Goal: Check status: Check status

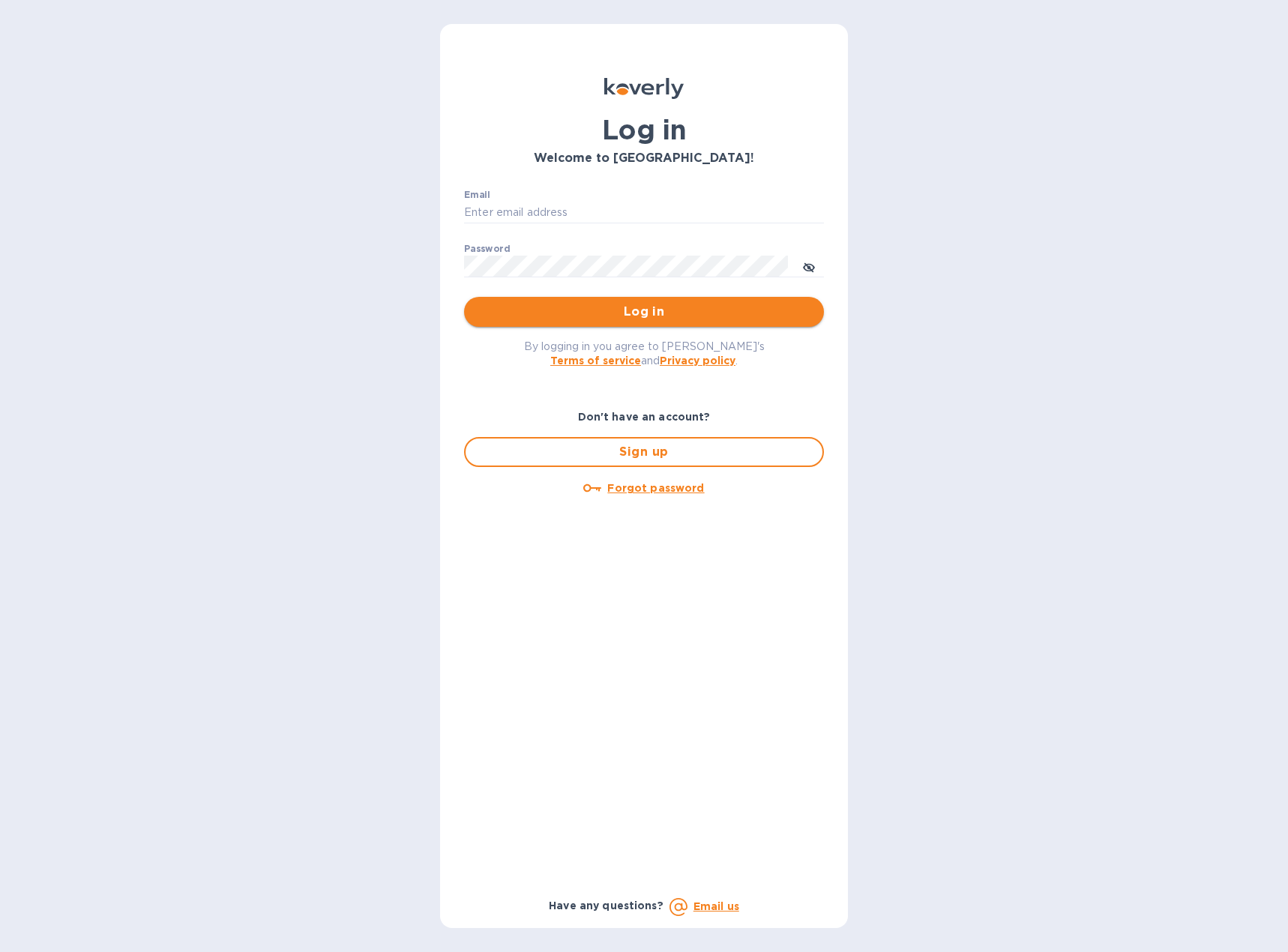
type input "[EMAIL_ADDRESS][DOMAIN_NAME]"
click at [731, 302] on button "Log in" at bounding box center [644, 312] width 360 height 30
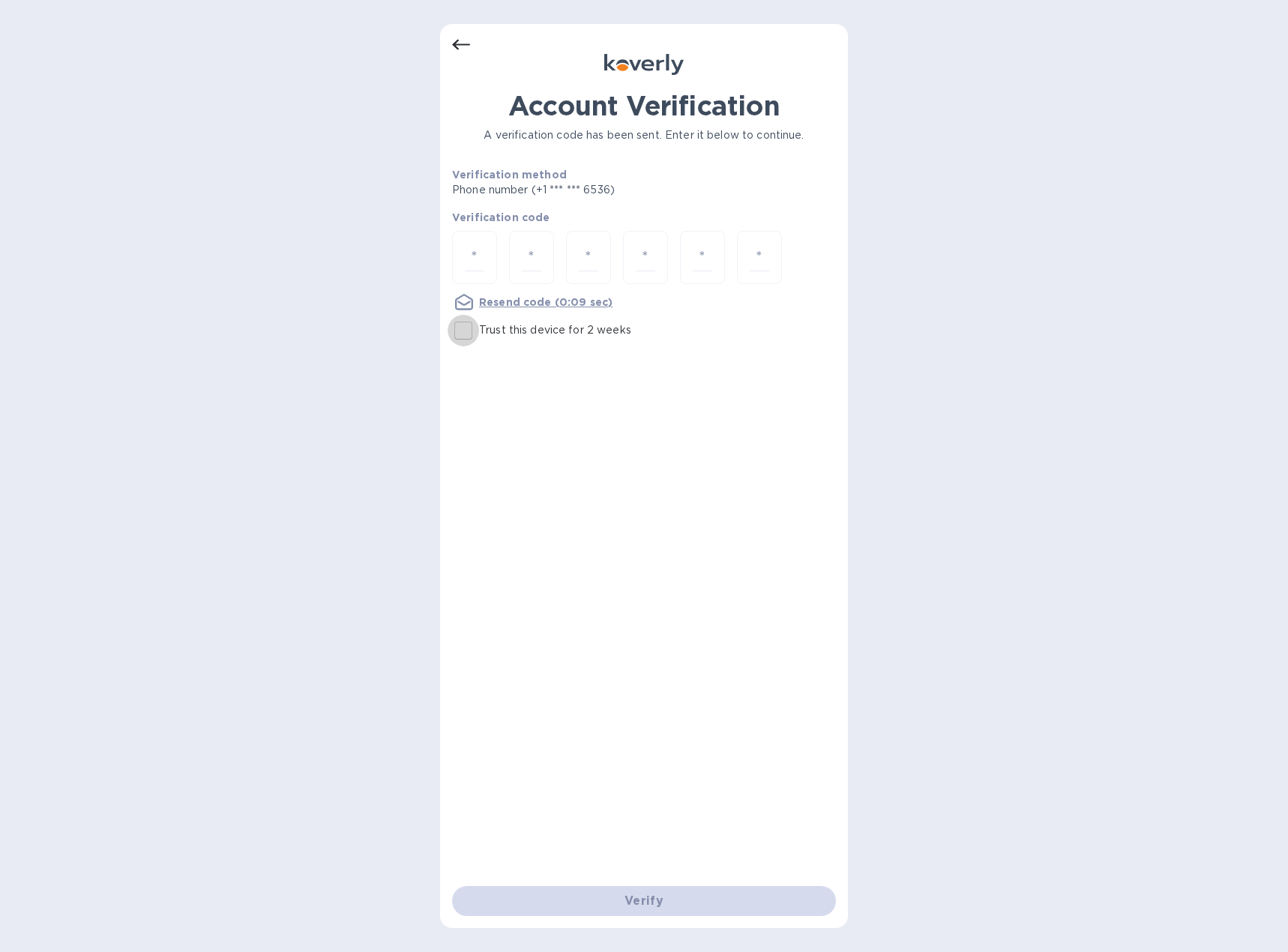
click at [464, 334] on input "Trust this device for 2 weeks" at bounding box center [464, 331] width 31 height 31
checkbox input "true"
click at [482, 260] on input "number" at bounding box center [475, 257] width 20 height 27
type input "5"
type input "3"
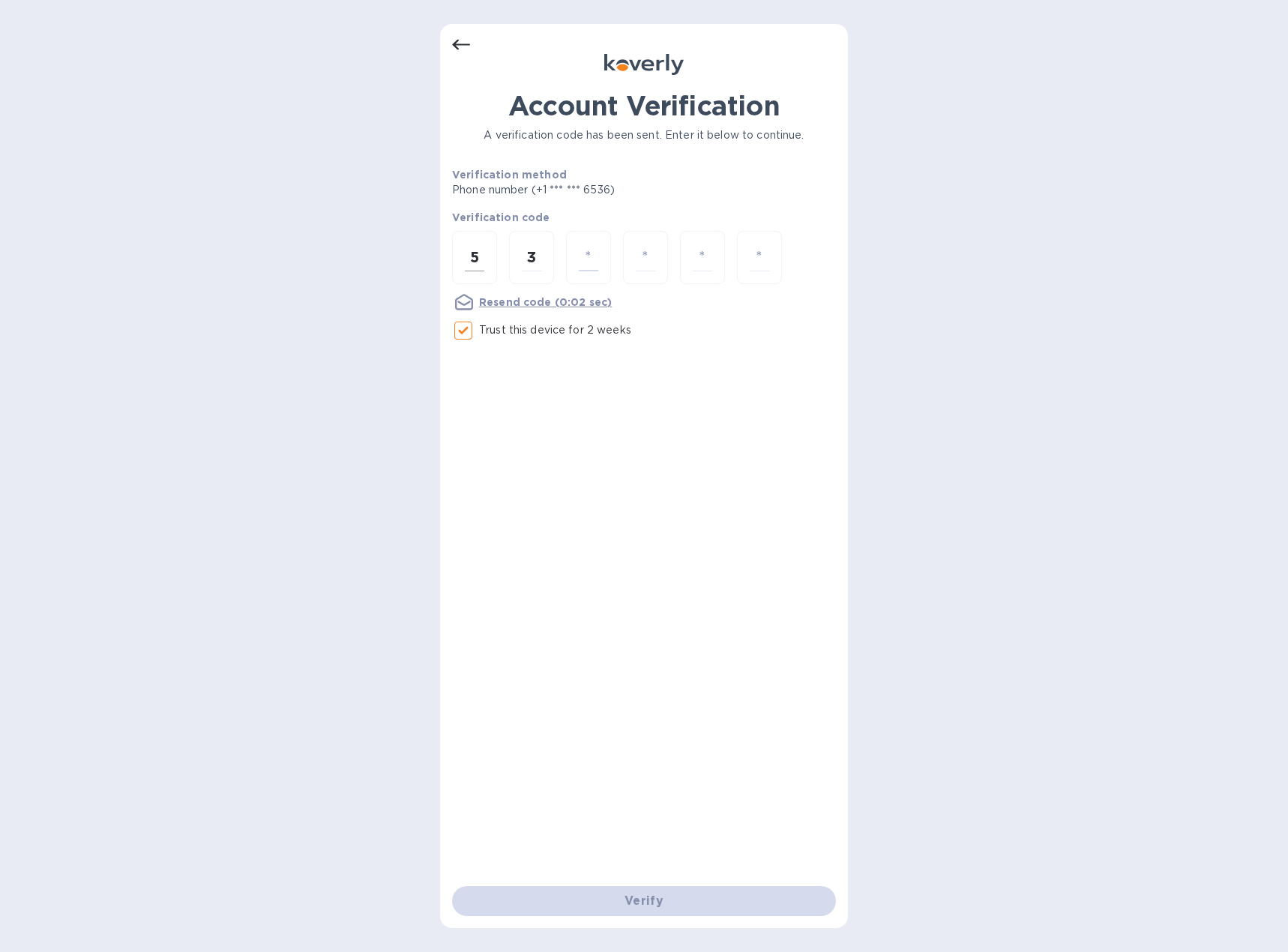
type input "5"
type input "1"
type input "5"
type input "4"
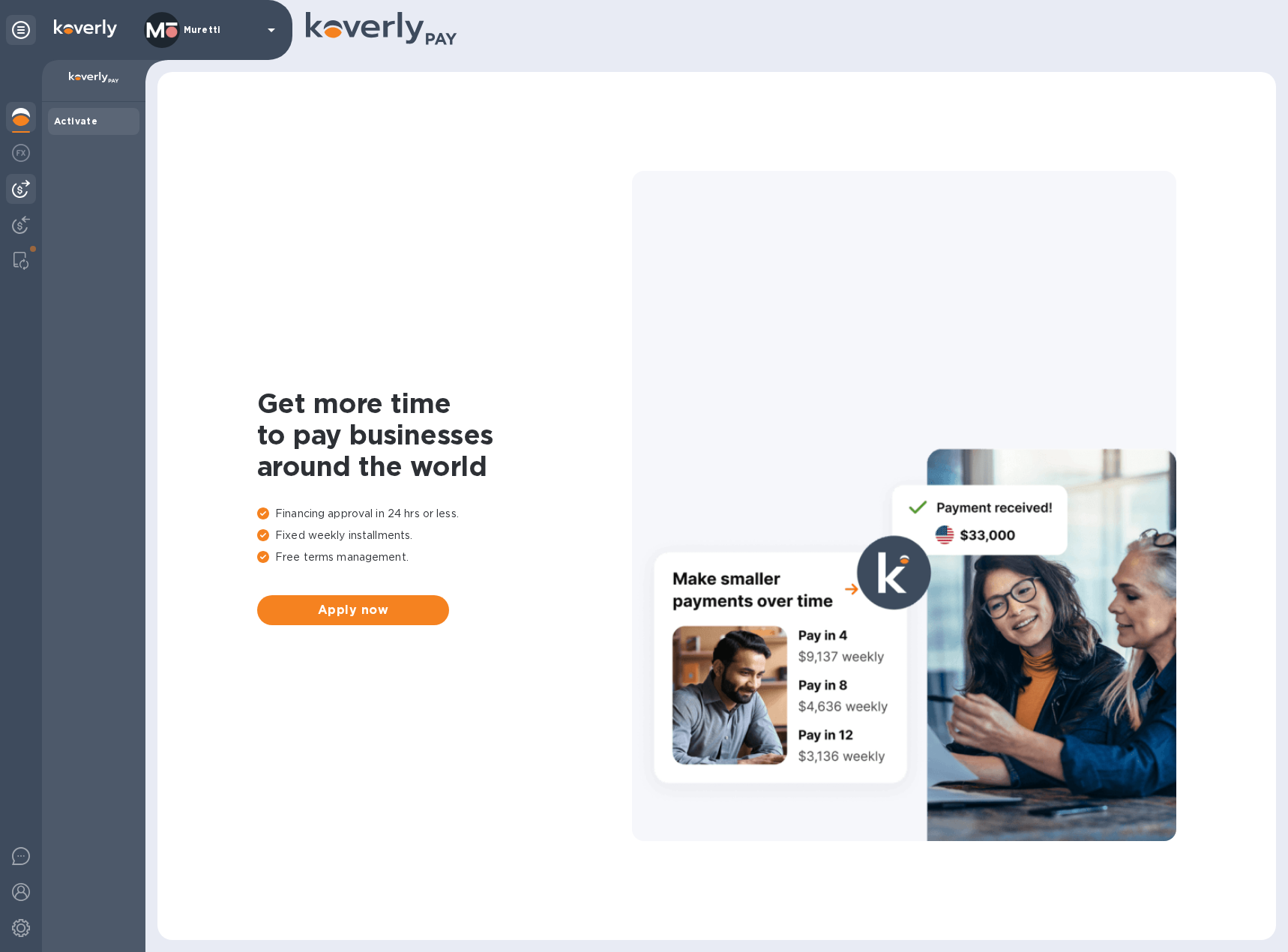
click at [17, 189] on img at bounding box center [20, 189] width 18 height 18
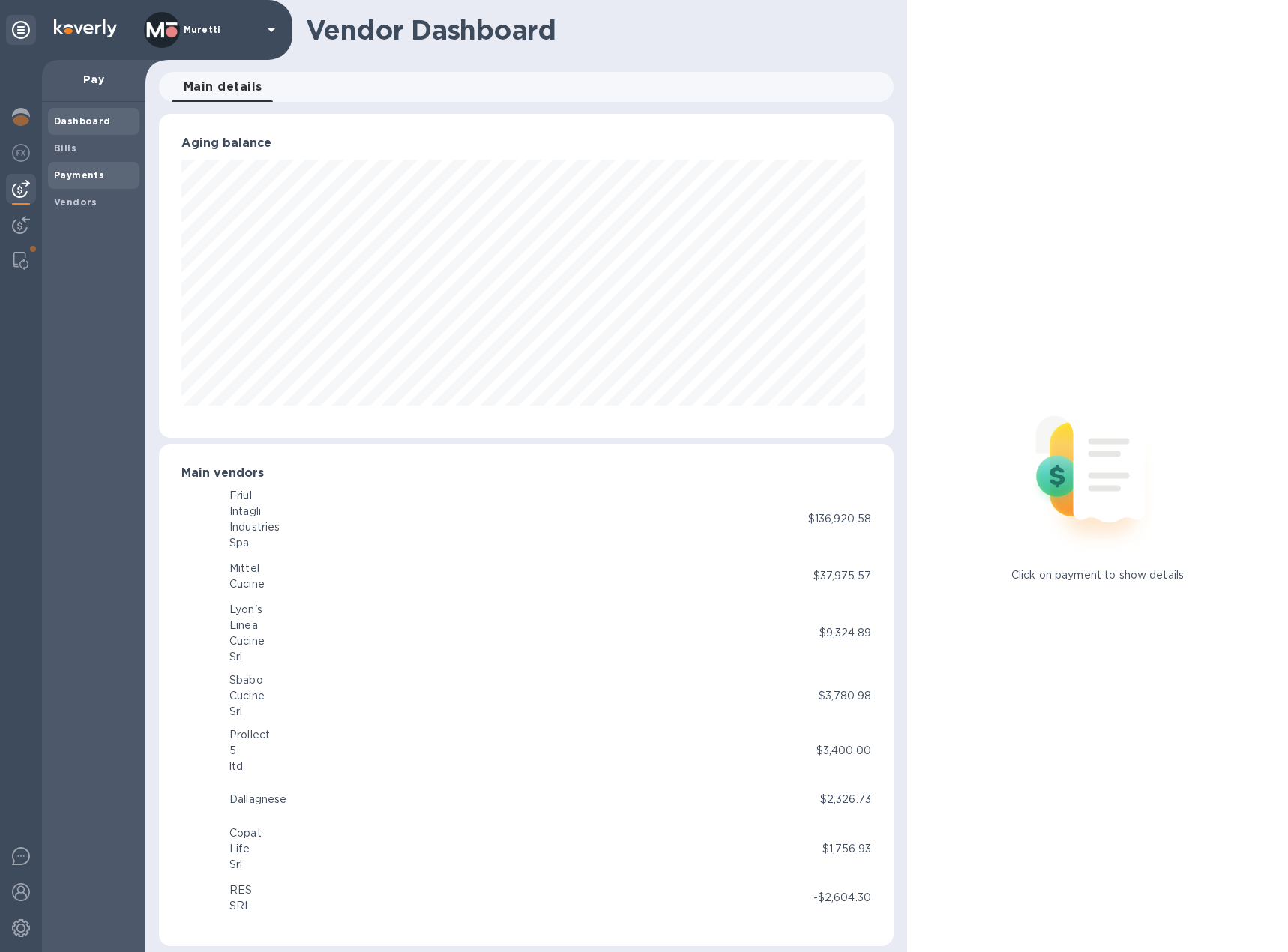
scroll to position [324, 728]
click at [97, 173] on b "Payments" at bounding box center [79, 175] width 50 height 11
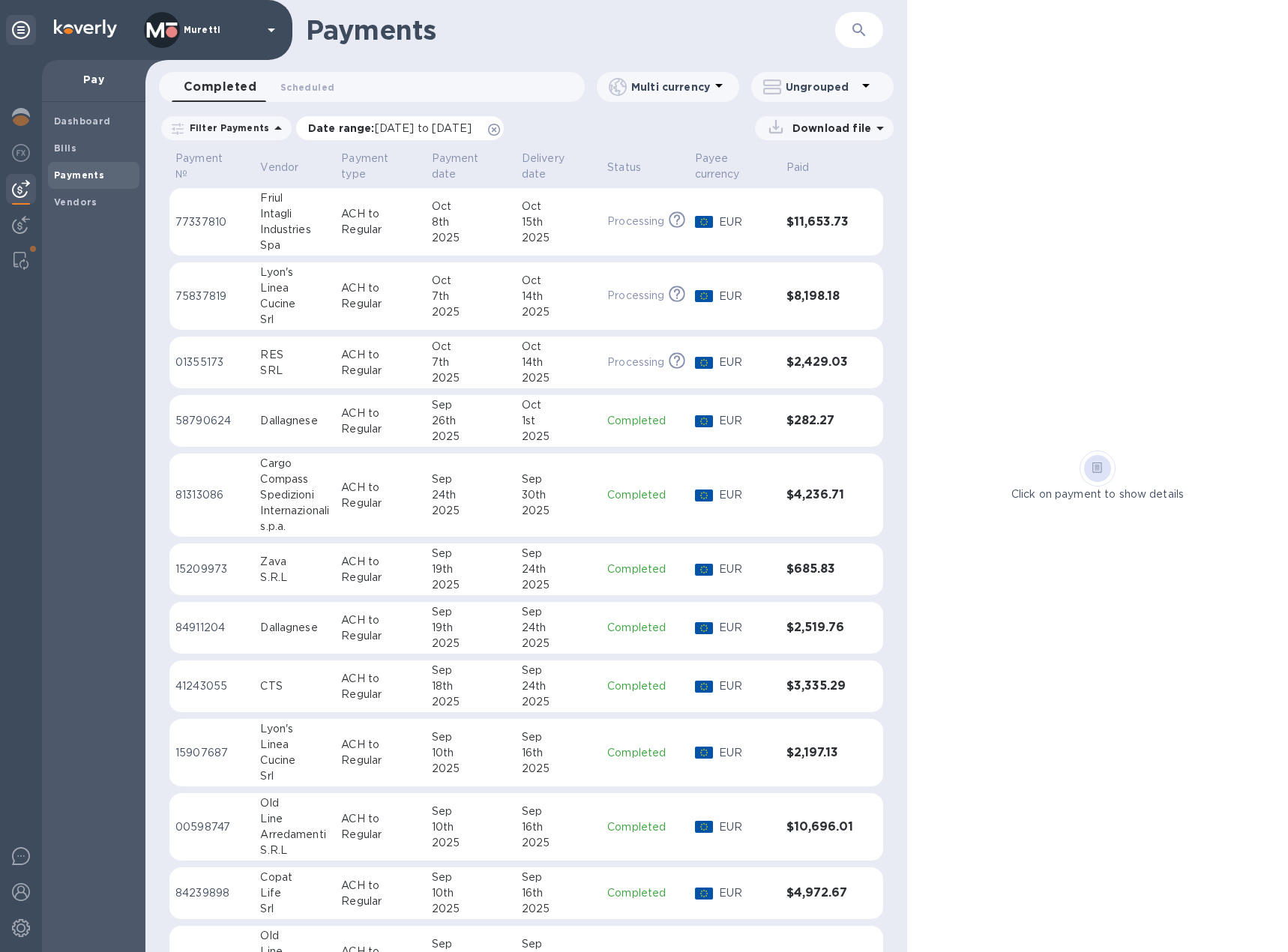
click at [500, 127] on icon at bounding box center [494, 129] width 12 height 12
click at [549, 304] on div "2025" at bounding box center [559, 312] width 74 height 16
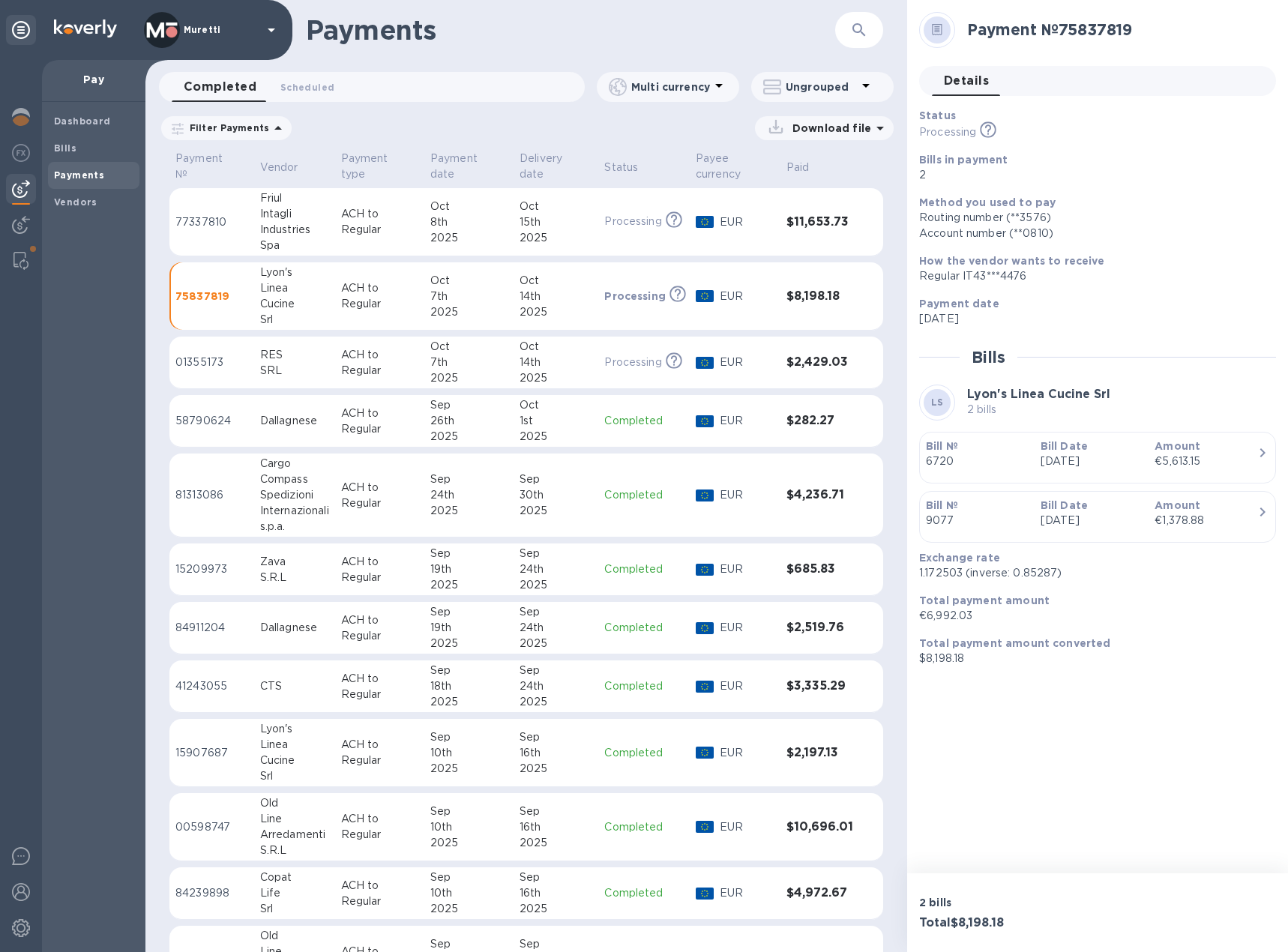
click at [424, 302] on td "Oct 7th 2025" at bounding box center [469, 296] width 90 height 68
drag, startPoint x: 1063, startPoint y: 28, endPoint x: 1152, endPoint y: 24, distance: 89.1
click at [1152, 24] on h2 "Payment № 75837819" at bounding box center [1116, 30] width 297 height 19
click at [1169, 31] on h2 "Payment № 75837819" at bounding box center [1116, 30] width 297 height 19
